Goal: Task Accomplishment & Management: Use online tool/utility

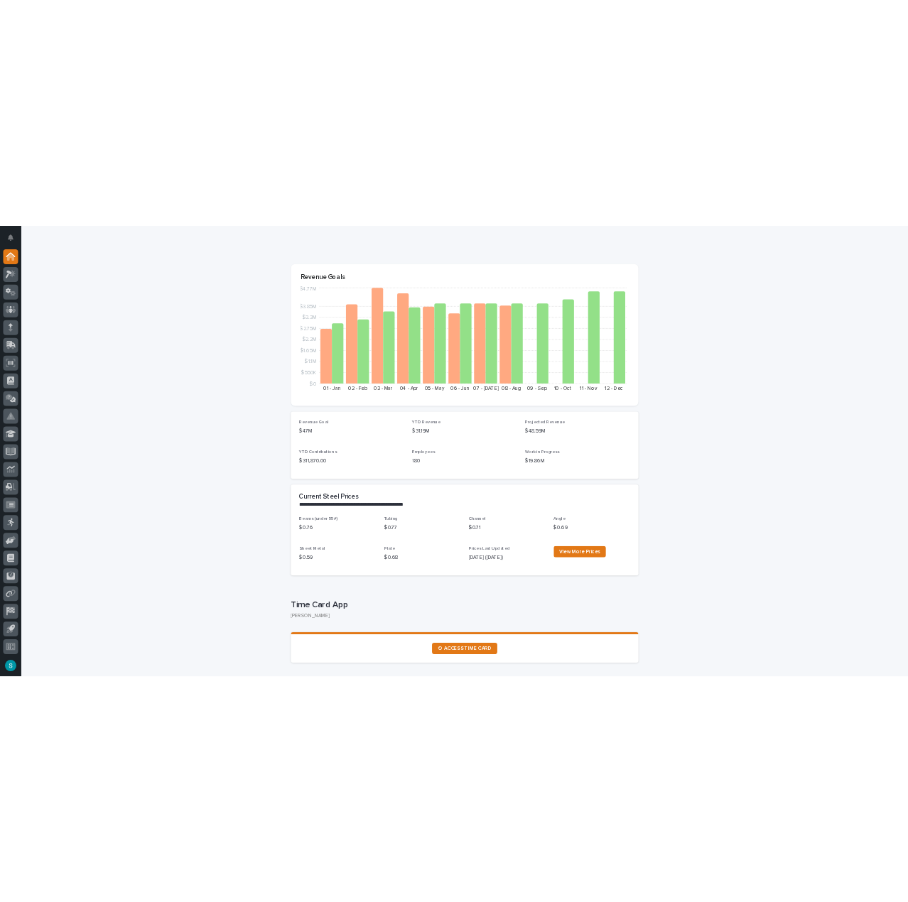
scroll to position [142, 0]
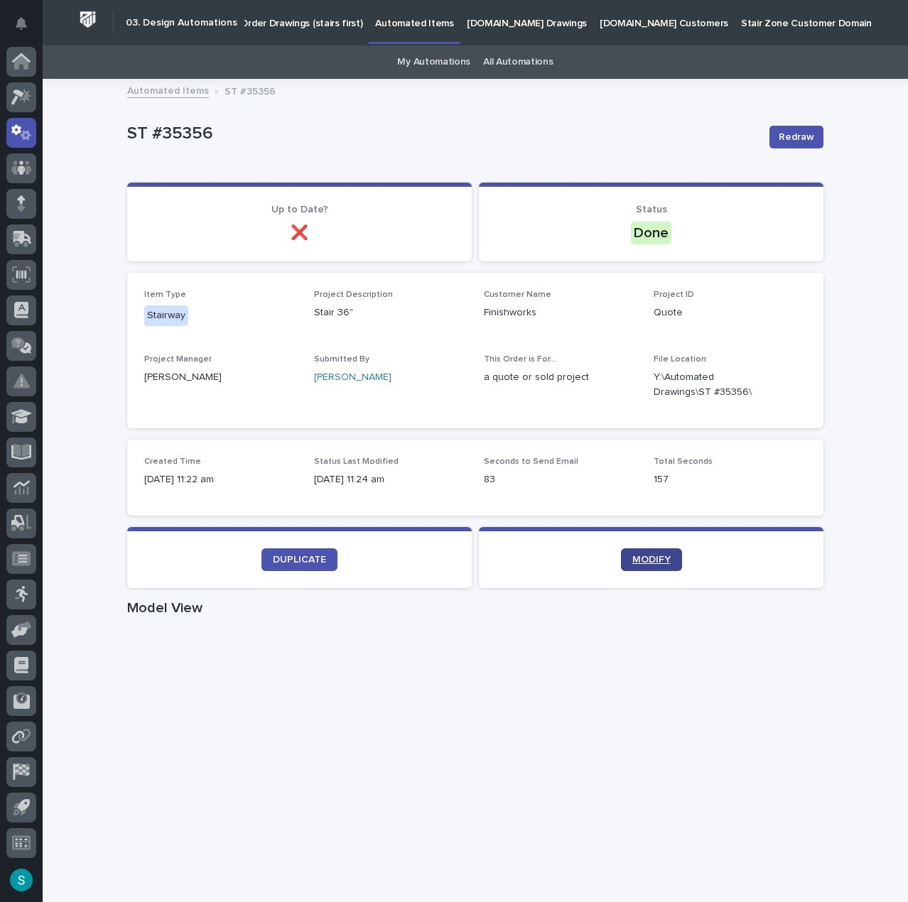
click at [662, 563] on span "MODIFY" at bounding box center [651, 560] width 38 height 10
click at [298, 22] on p "Order Drawings (stairs first)" at bounding box center [301, 15] width 122 height 30
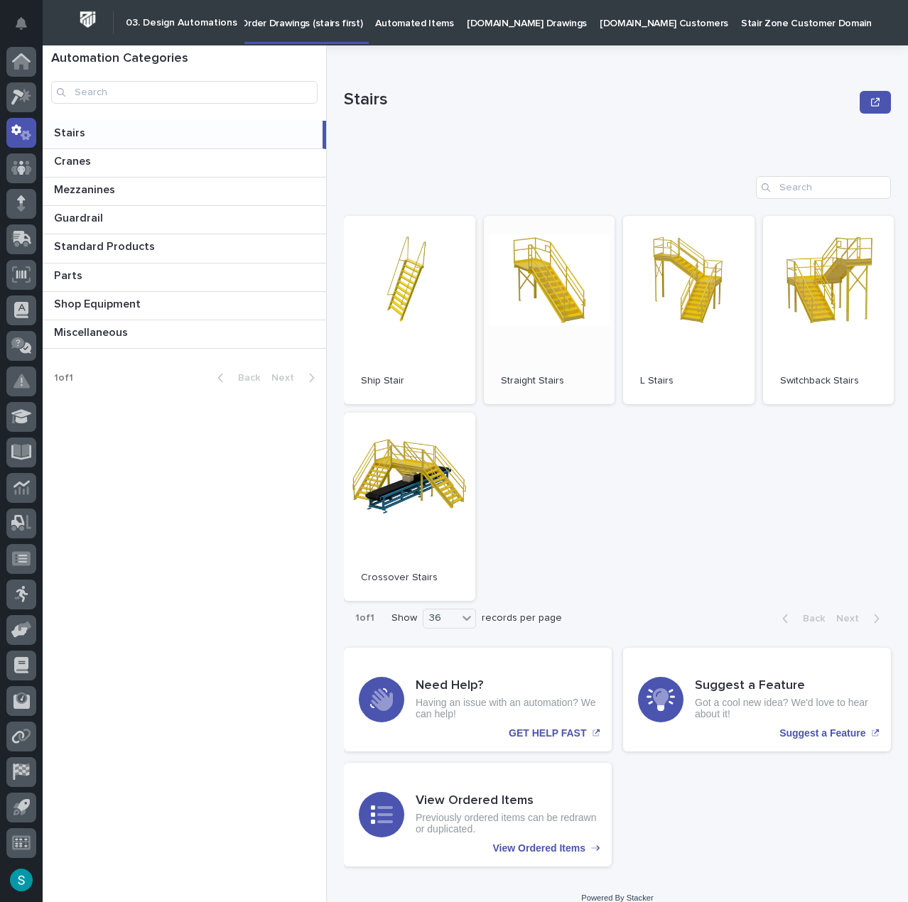
scroll to position [15, 0]
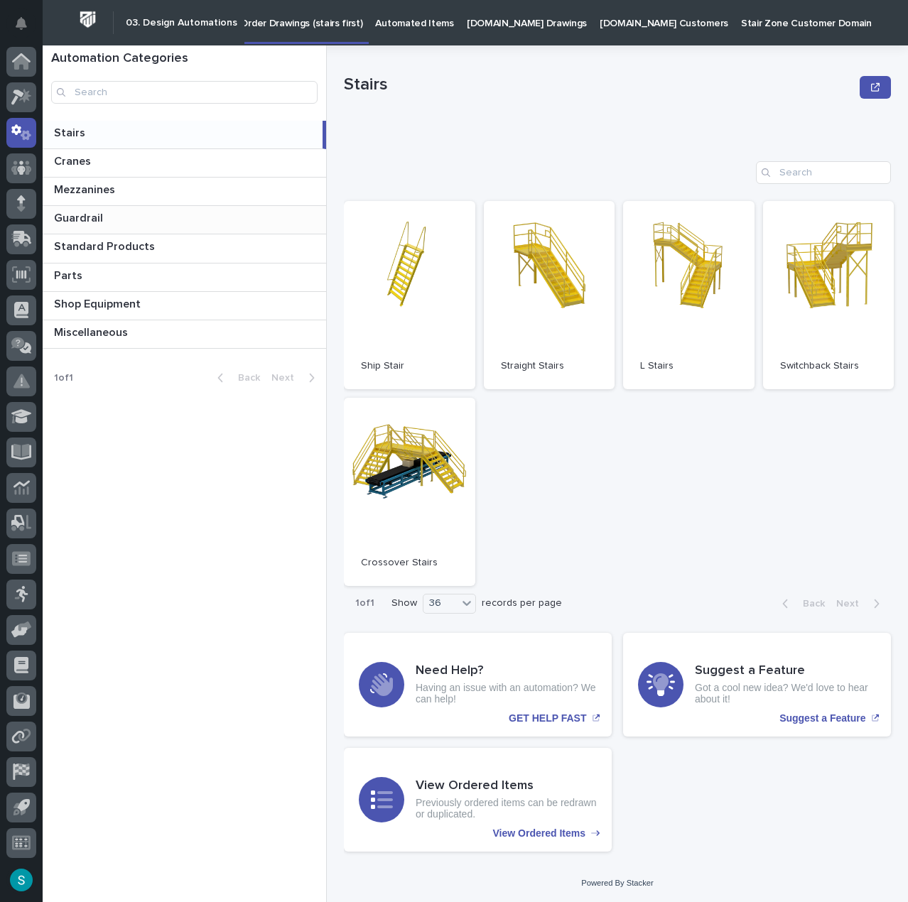
click at [157, 210] on div "Guardrail Guardrail" at bounding box center [184, 220] width 283 height 28
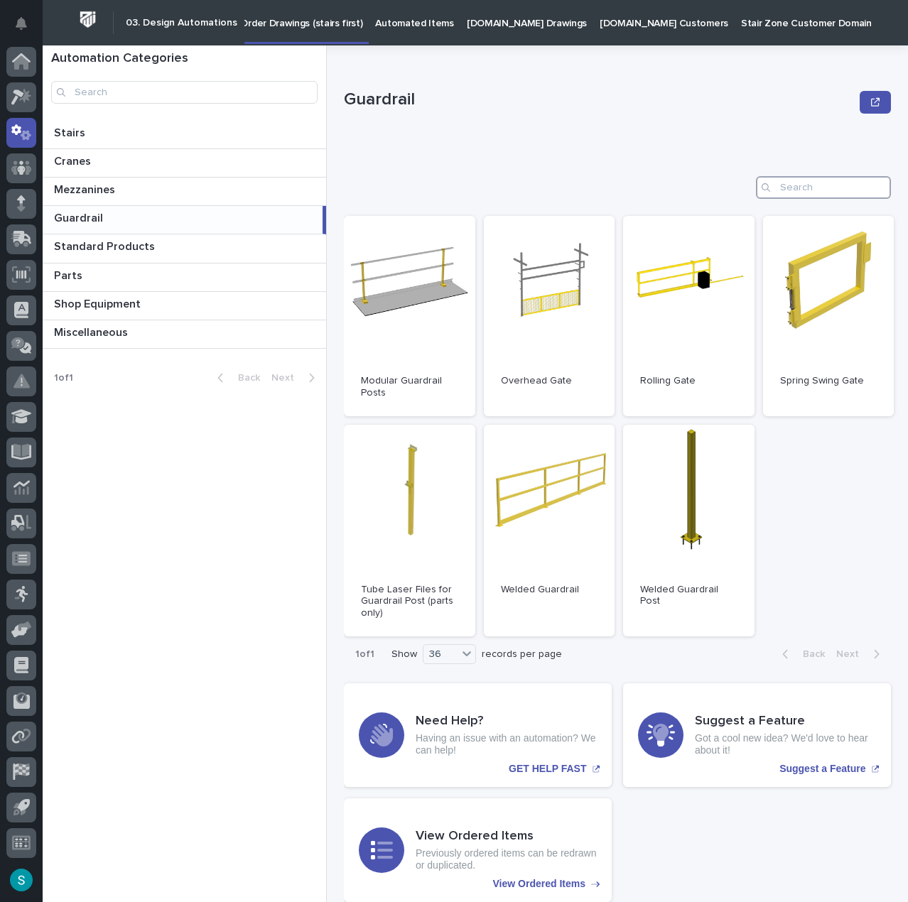
click at [818, 188] on input "Search" at bounding box center [823, 187] width 135 height 23
click at [830, 187] on input "Search" at bounding box center [823, 187] width 135 height 23
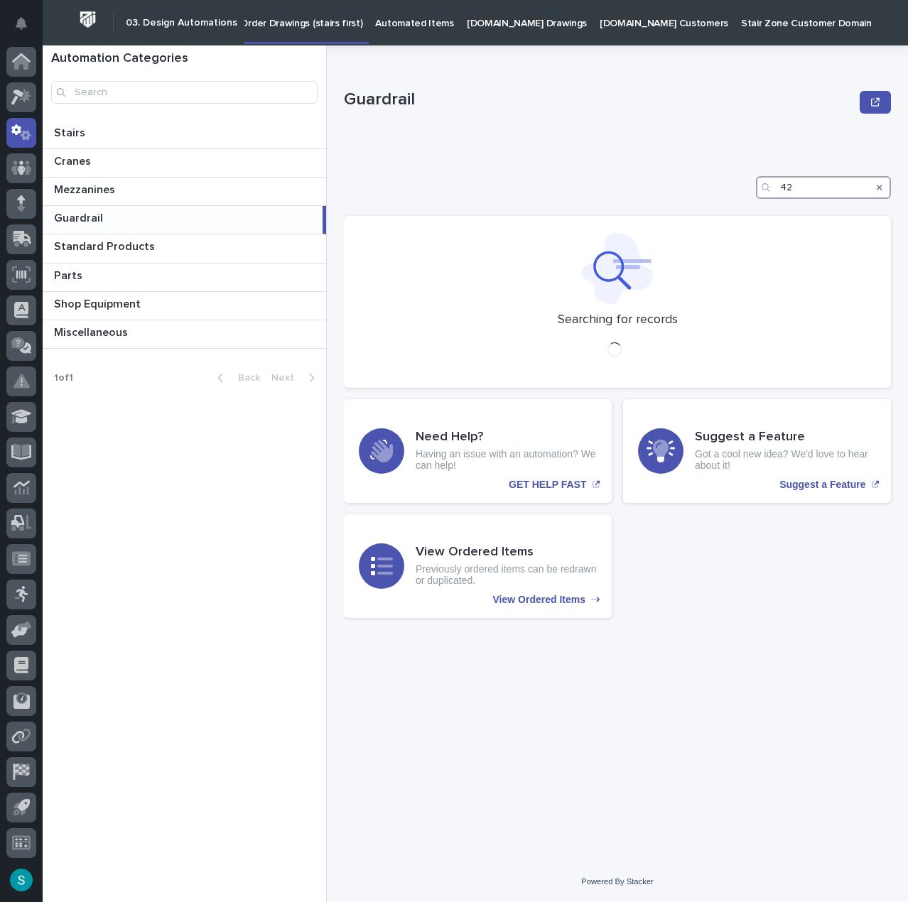
type input "4"
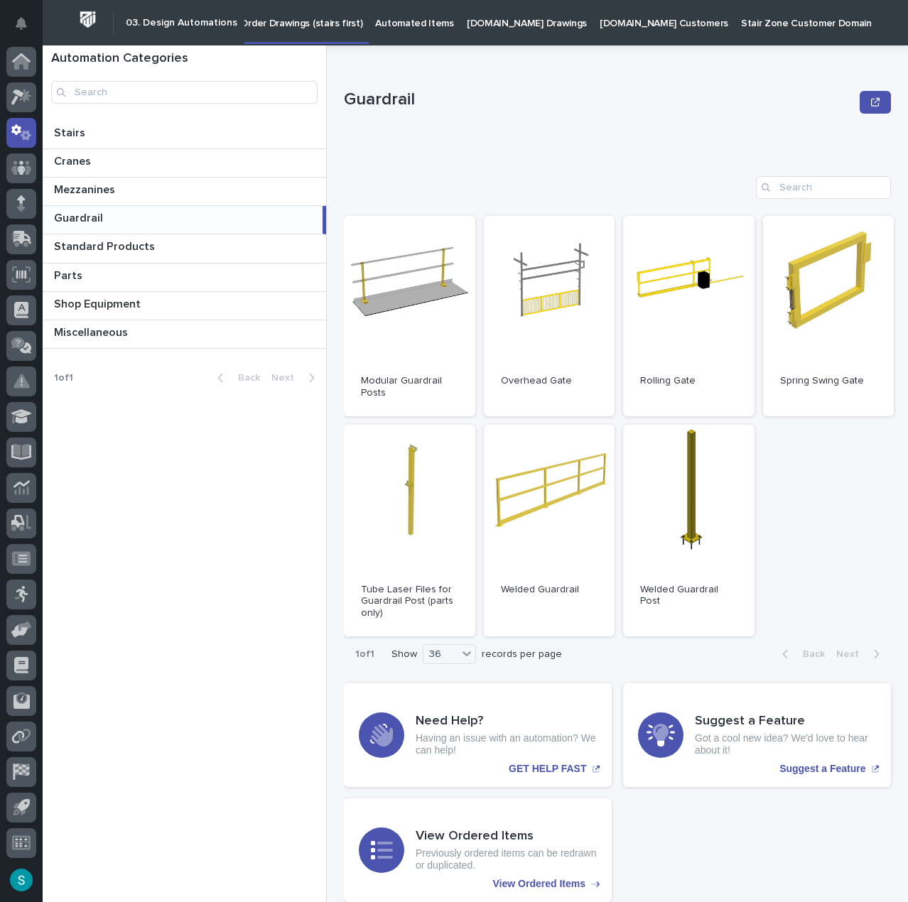
click at [433, 26] on p "Automated Items" at bounding box center [414, 15] width 78 height 30
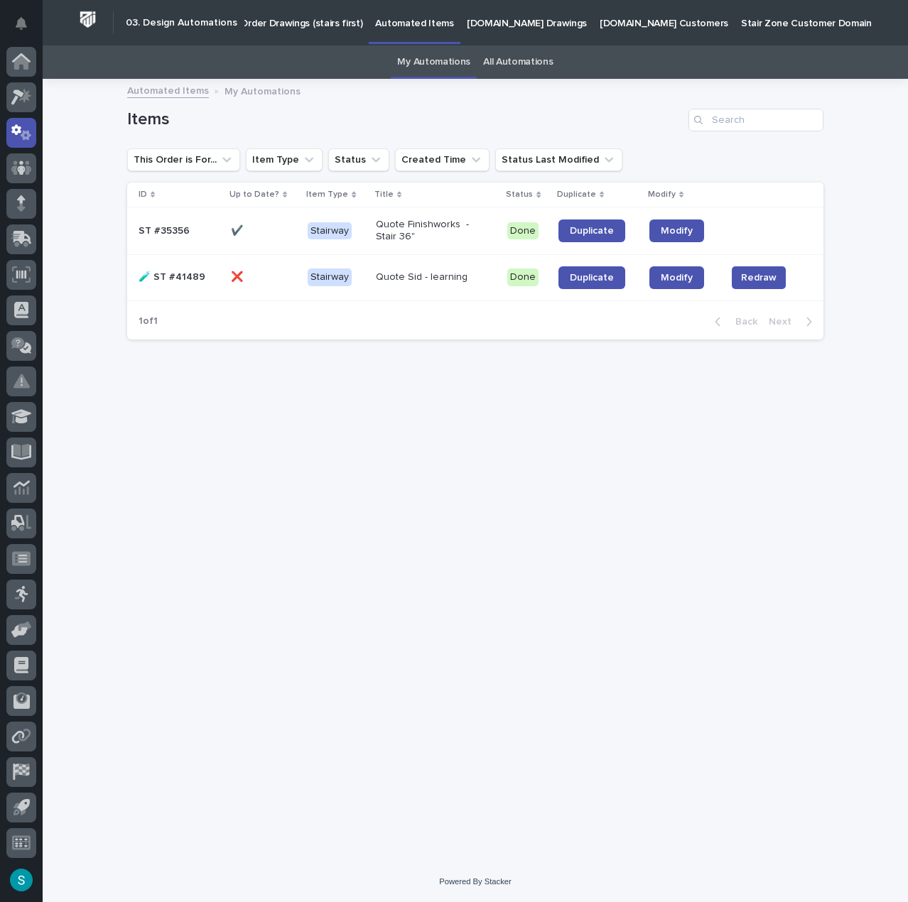
click at [517, 62] on link "All Automations" at bounding box center [518, 61] width 70 height 33
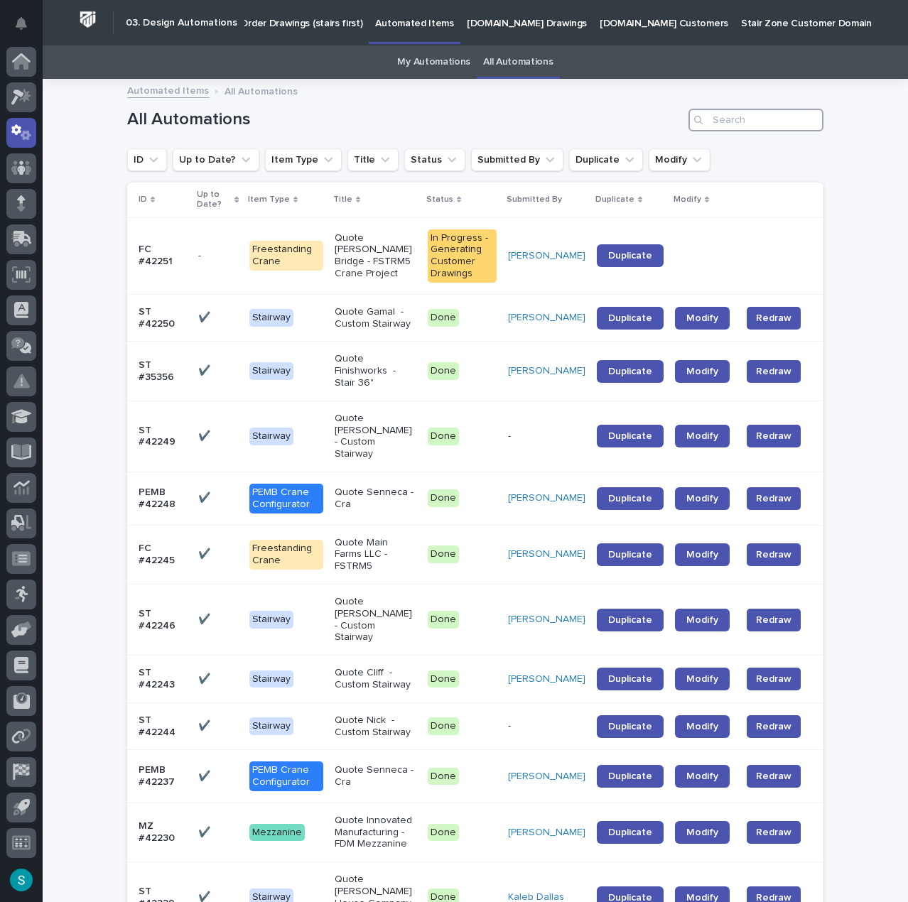
click at [746, 124] on input "Search" at bounding box center [755, 120] width 135 height 23
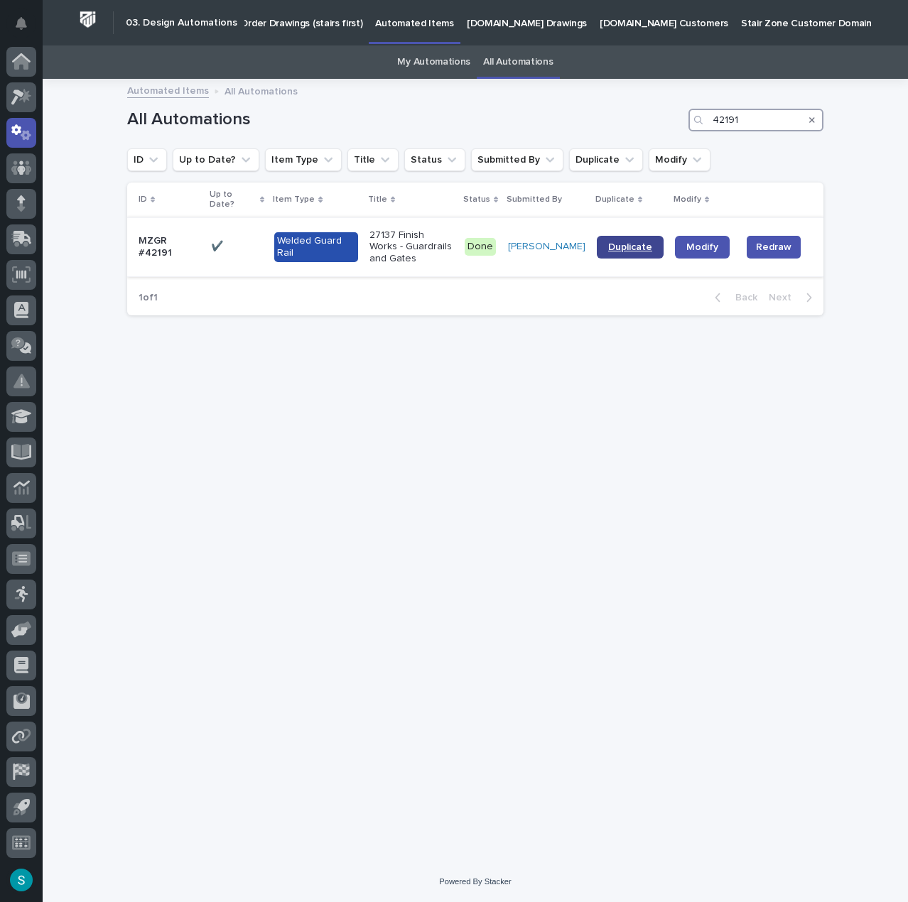
type input "42191"
click at [620, 242] on span "Duplicate" at bounding box center [630, 247] width 44 height 10
click at [169, 28] on h2 "03. Design Automations" at bounding box center [182, 23] width 112 height 12
click at [173, 23] on h2 "03. Design Automations" at bounding box center [182, 23] width 112 height 12
click at [272, 18] on p "Order Drawings (stairs first)" at bounding box center [301, 15] width 122 height 30
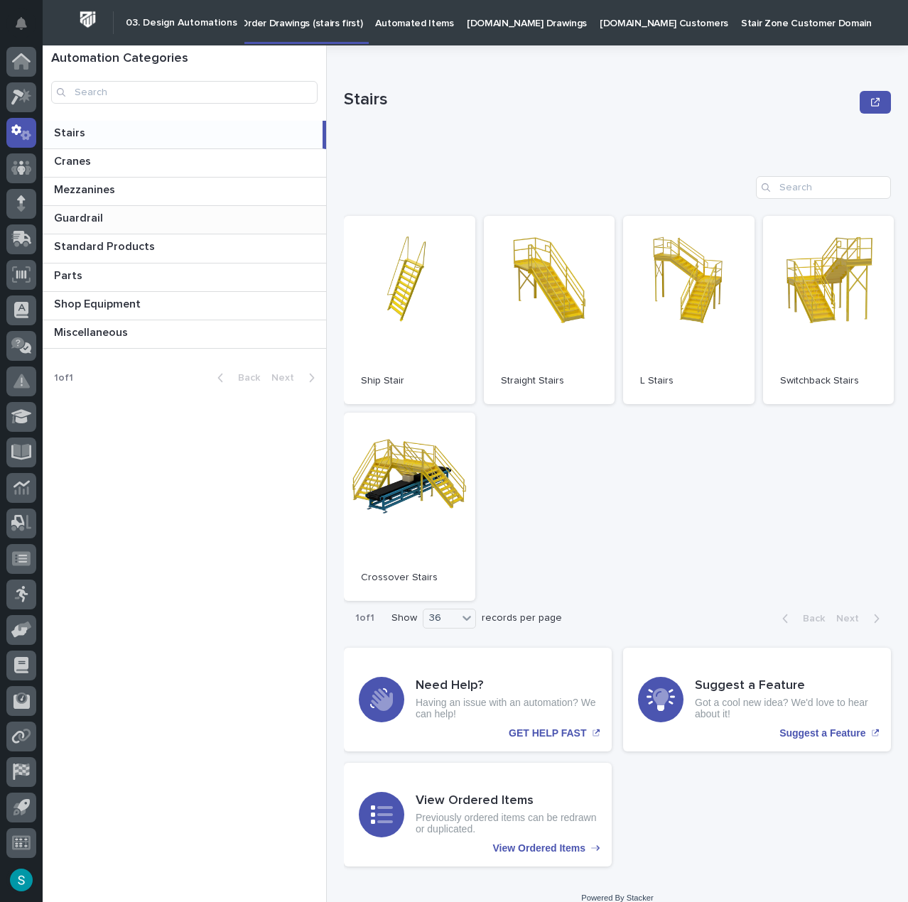
click at [119, 212] on p at bounding box center [187, 218] width 266 height 13
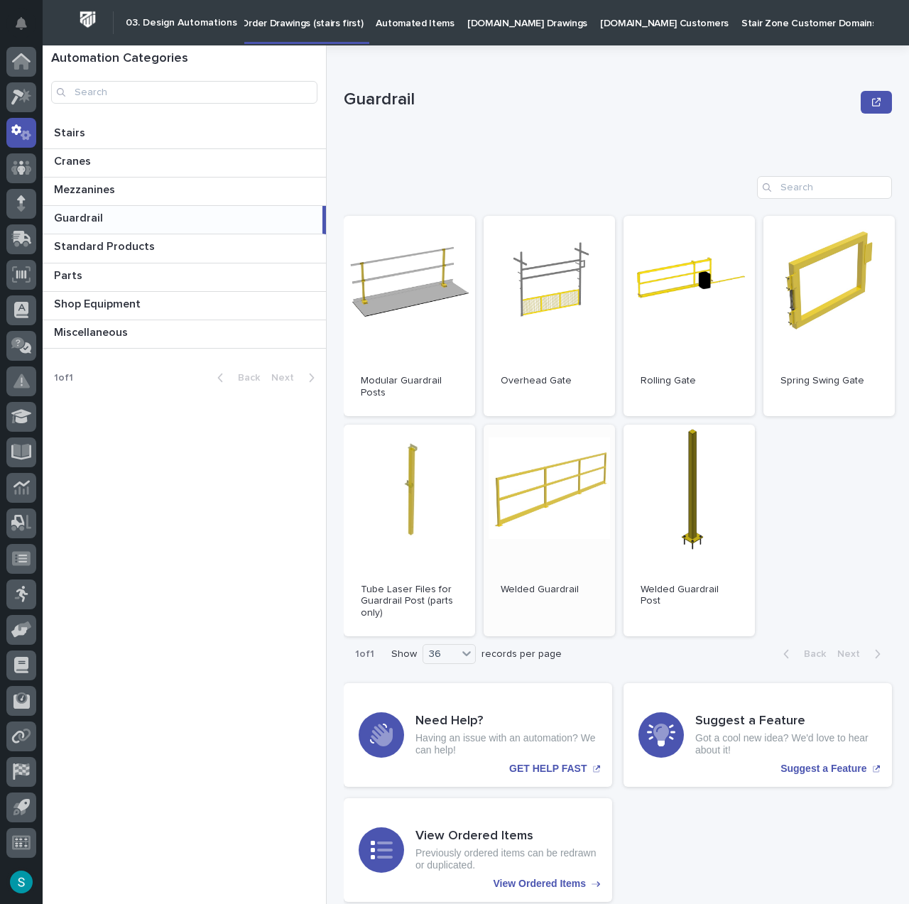
click at [519, 488] on link "Open" at bounding box center [549, 531] width 131 height 212
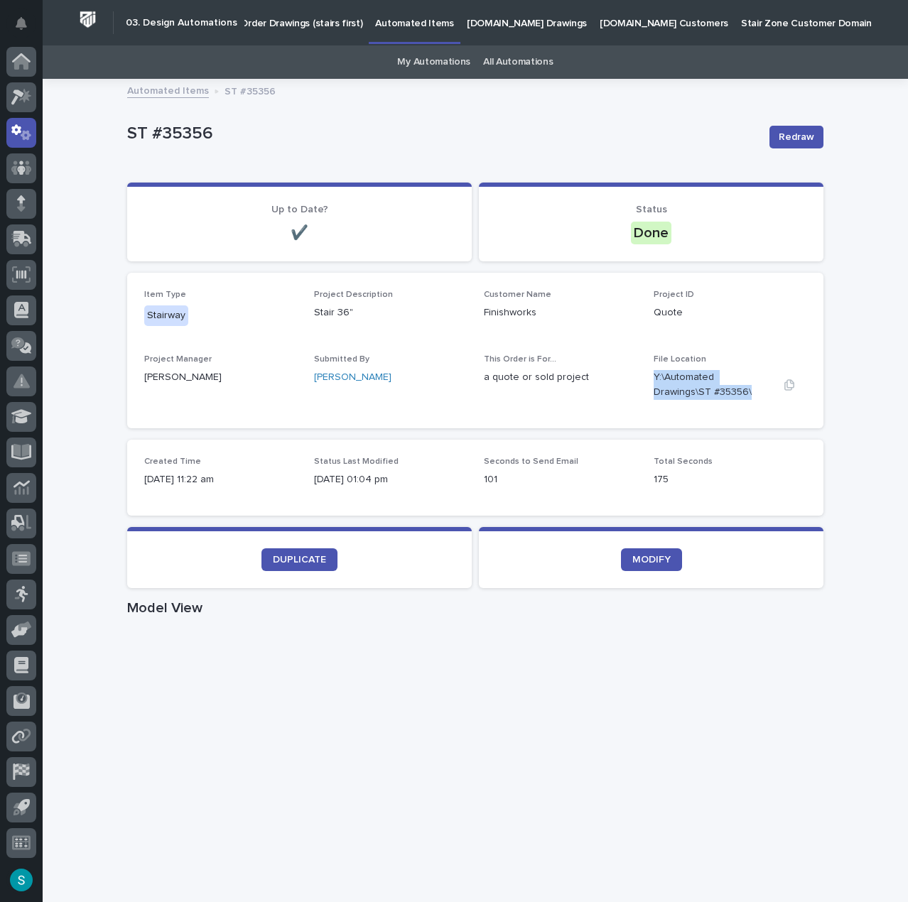
drag, startPoint x: 678, startPoint y: 392, endPoint x: 648, endPoint y: 382, distance: 31.5
click at [654, 382] on p "Y:\Automated Drawings\ST #35356\" at bounding box center [713, 385] width 119 height 30
copy p "Y:\Automated Drawings\ST #35356\"
click at [438, 62] on link "My Automations" at bounding box center [433, 61] width 73 height 33
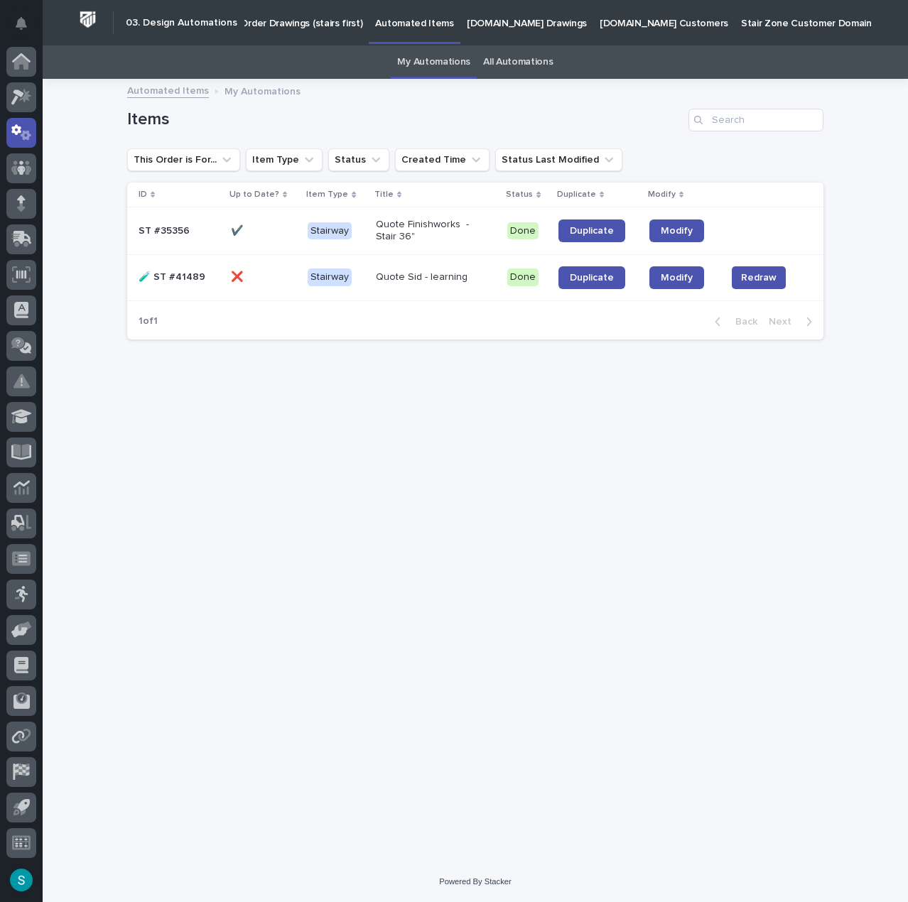
click at [513, 61] on link "All Automations" at bounding box center [518, 61] width 70 height 33
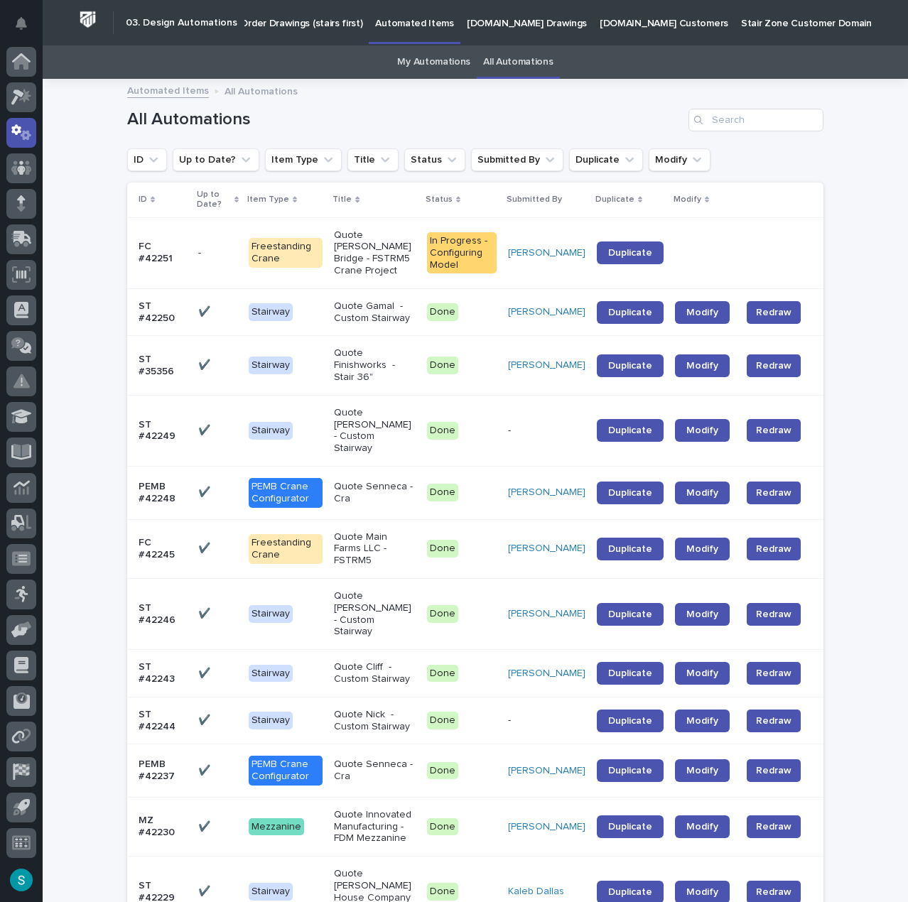
click at [452, 65] on link "My Automations" at bounding box center [433, 61] width 73 height 33
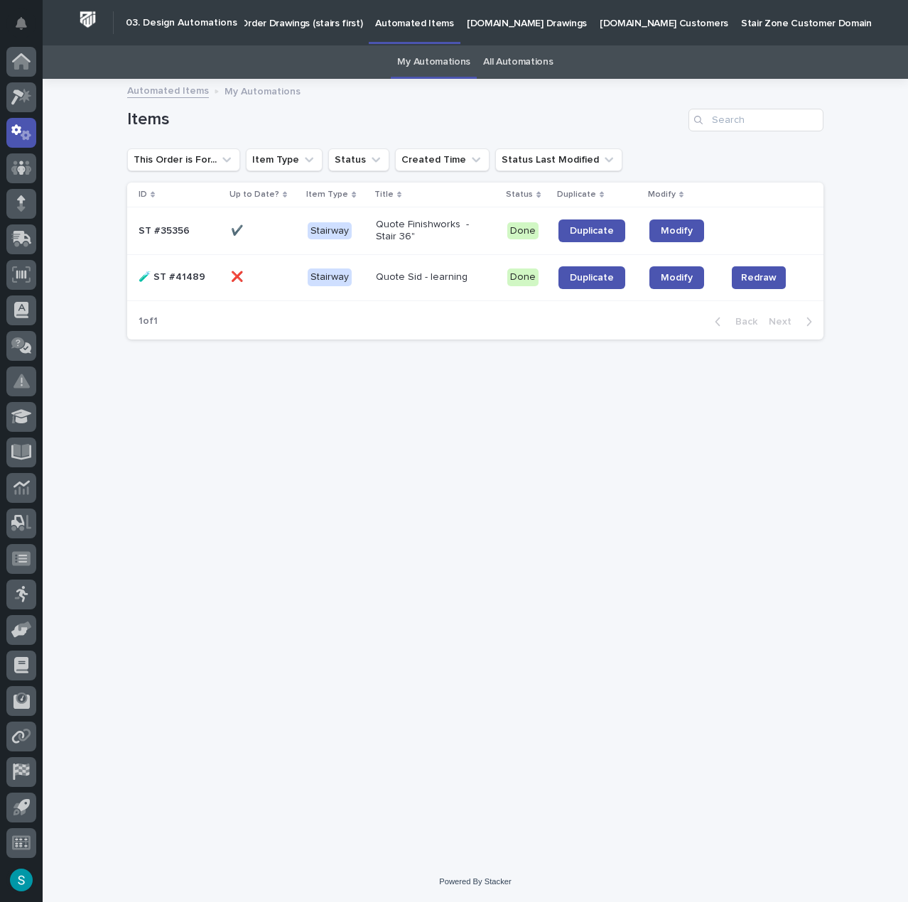
click at [164, 23] on h2 "03. Design Automations" at bounding box center [182, 23] width 112 height 12
click at [196, 21] on h2 "03. Design Automations" at bounding box center [182, 23] width 112 height 12
click at [309, 26] on p "Order Drawings (stairs first)" at bounding box center [301, 15] width 122 height 30
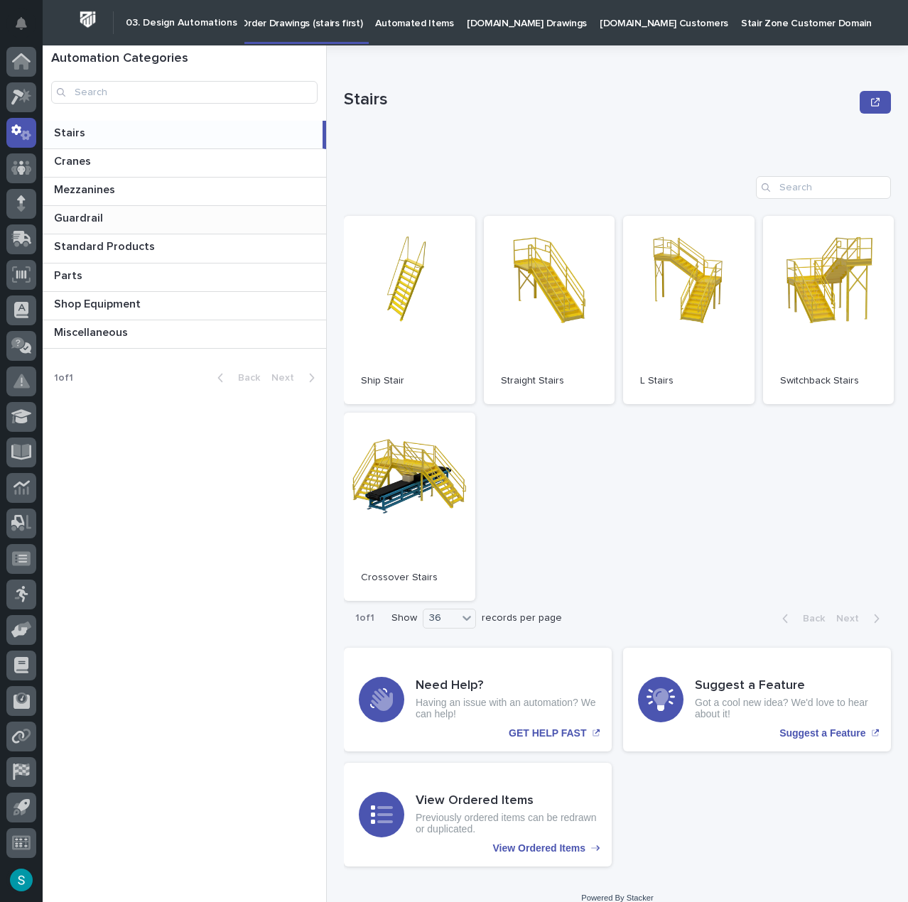
click at [87, 213] on p "Guardrail" at bounding box center [80, 217] width 52 height 16
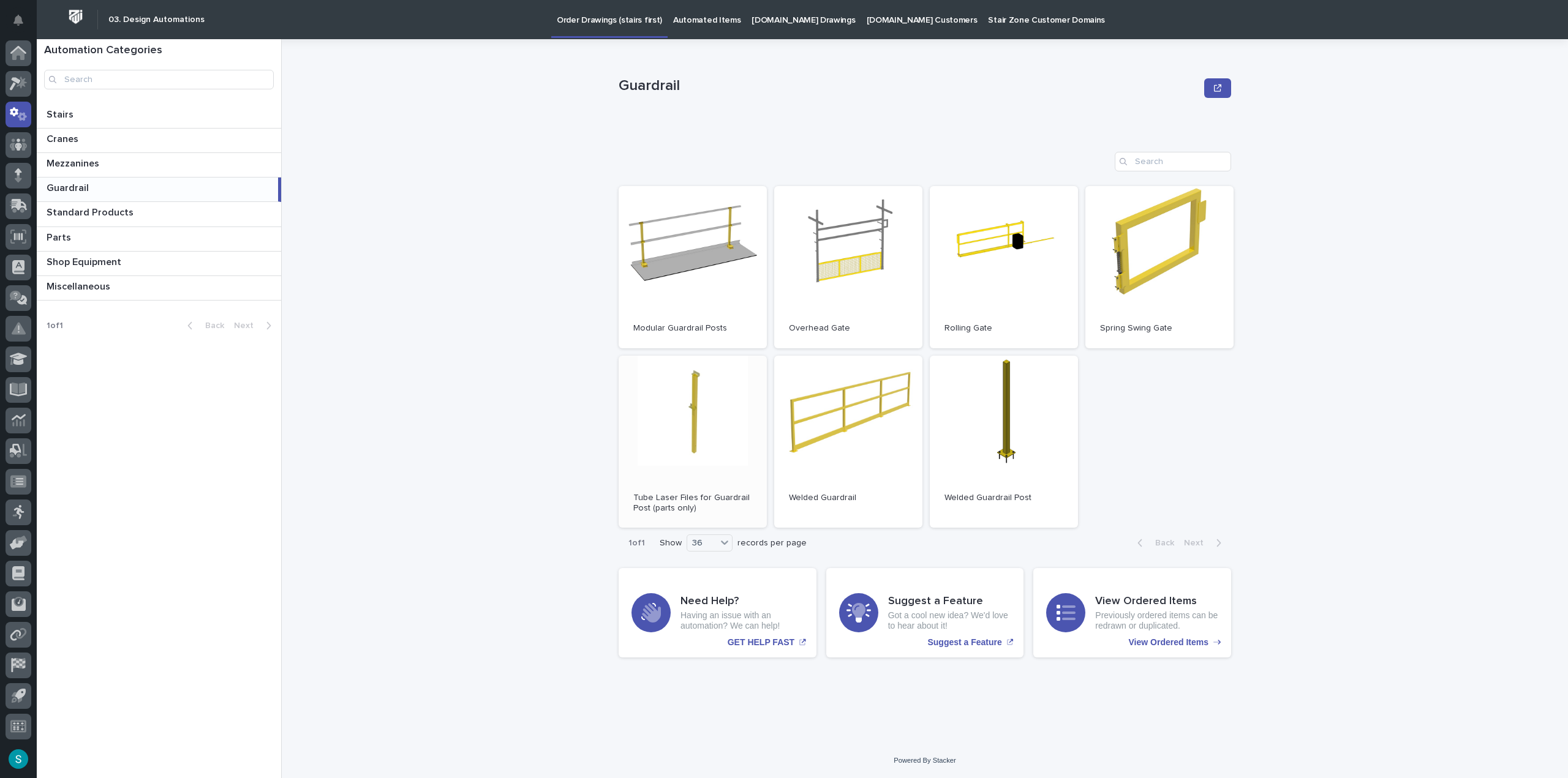
click at [728, 415] on link "Open" at bounding box center [693, 442] width 148 height 172
click at [782, 423] on link "Open" at bounding box center [848, 442] width 148 height 172
